Goal: Information Seeking & Learning: Learn about a topic

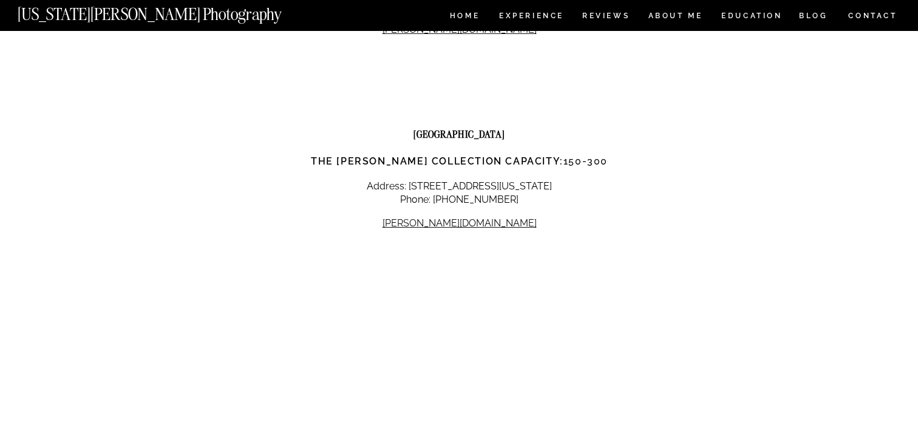
scroll to position [10922, 0]
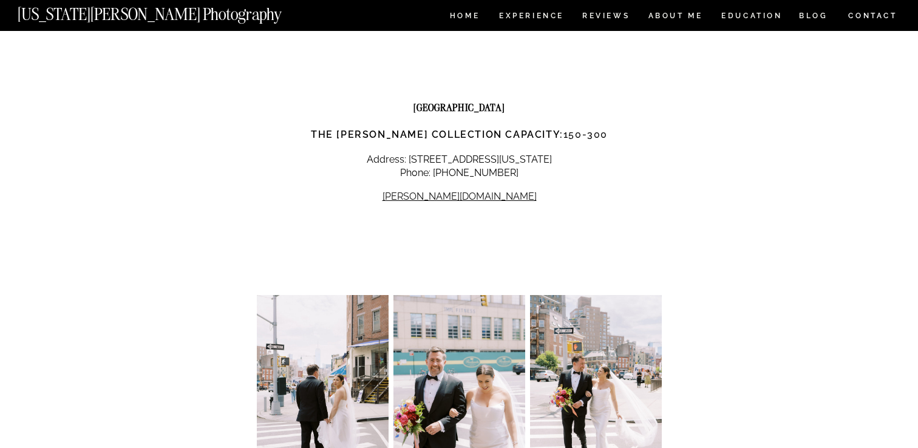
drag, startPoint x: 362, startPoint y: 310, endPoint x: 606, endPoint y: 327, distance: 244.6
copy h3 "Frequently Asked Questions Regarding Wedding Venues in New York City"
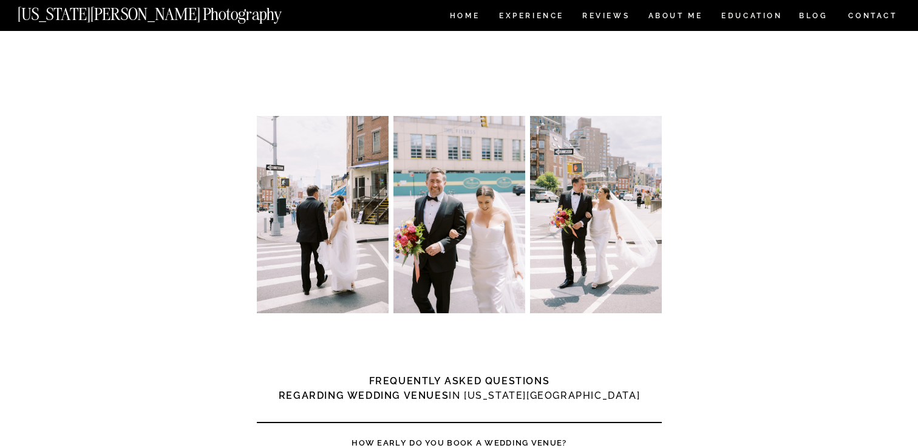
scroll to position [11136, 0]
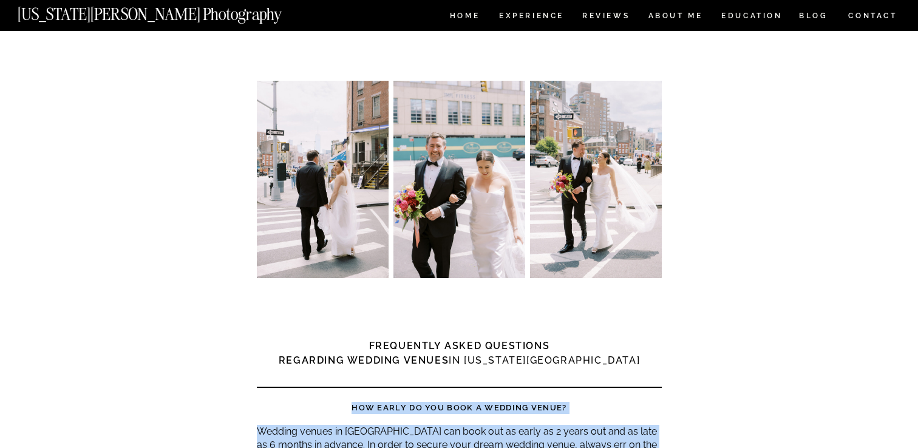
drag, startPoint x: 355, startPoint y: 158, endPoint x: 509, endPoint y: 216, distance: 164.6
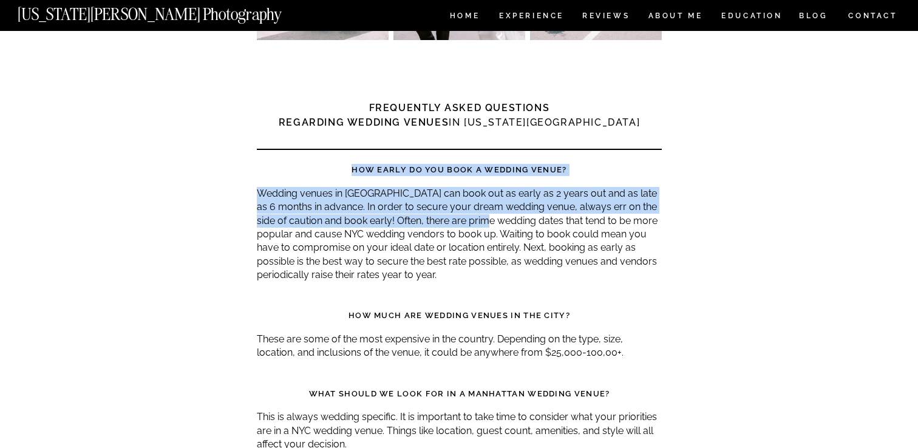
scroll to position [11739, 0]
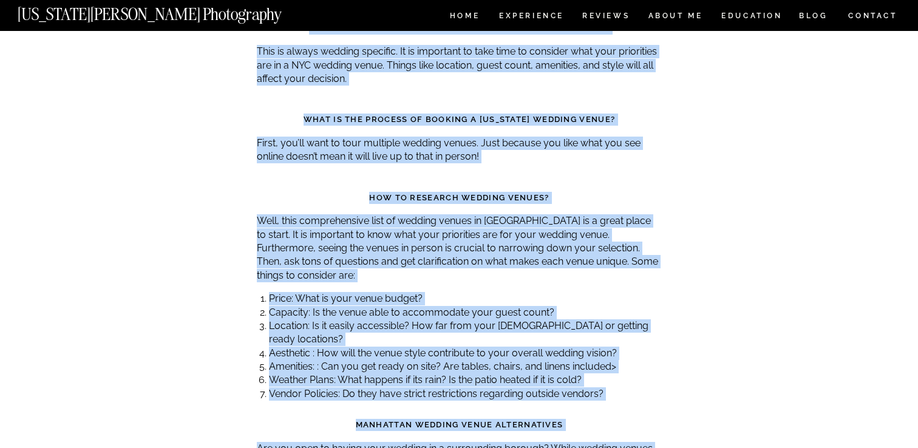
copy div "How early do you book a wedding venue? Wedding venues in Manhattan can book out…"
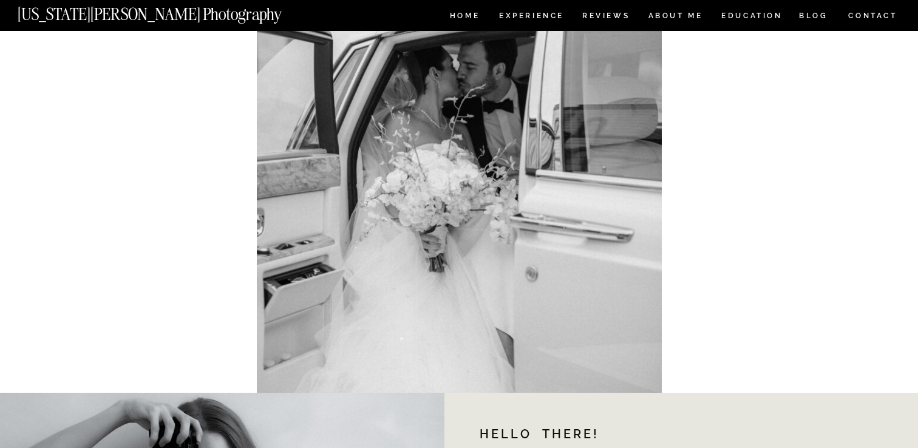
scroll to position [12740, 0]
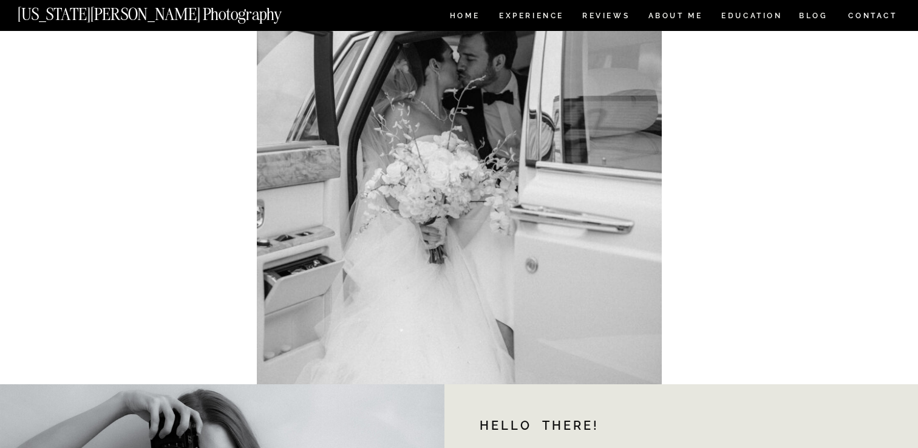
drag, startPoint x: 340, startPoint y: 211, endPoint x: 583, endPoint y: 349, distance: 279.2
copy div "Check out my posts Covering Other NYC Wedding Venues Queens Wedding Venues Smal…"
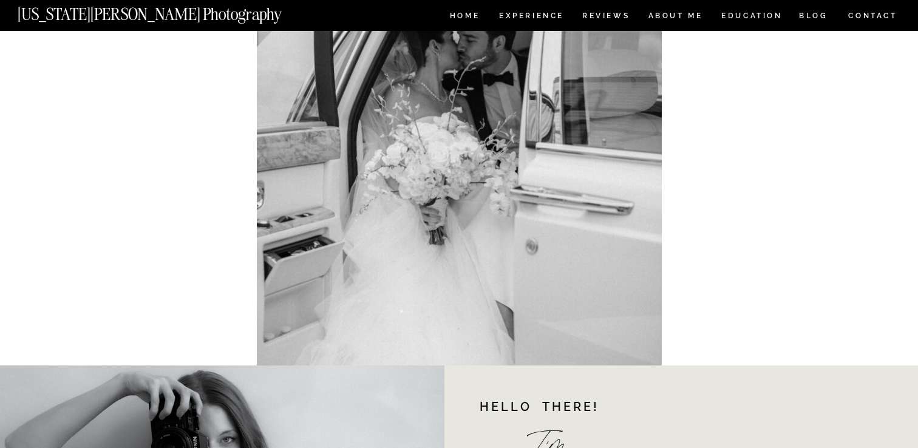
scroll to position [12760, 0]
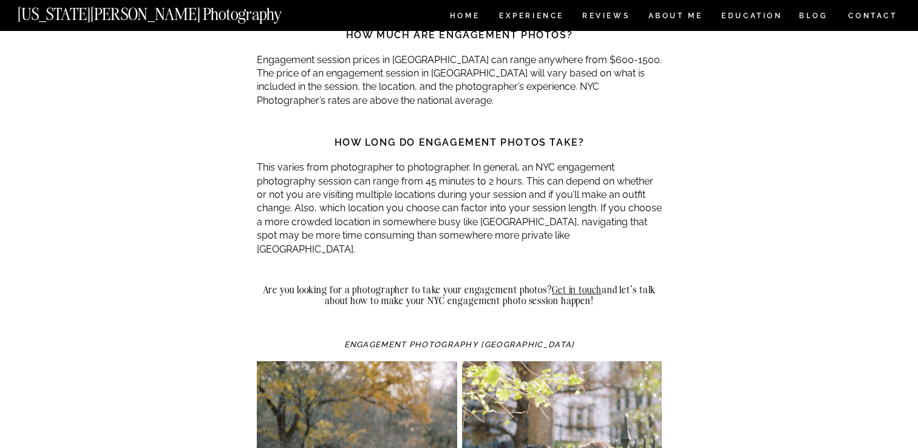
scroll to position [13285, 0]
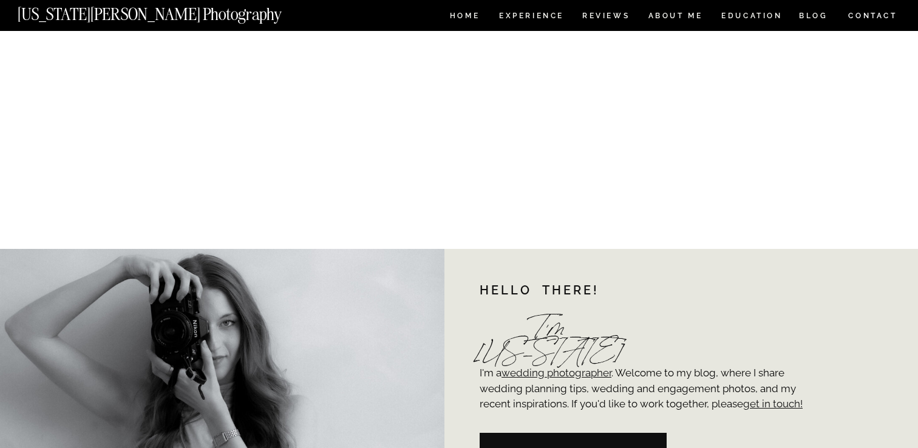
scroll to position [12900, 0]
